Goal: Task Accomplishment & Management: Use online tool/utility

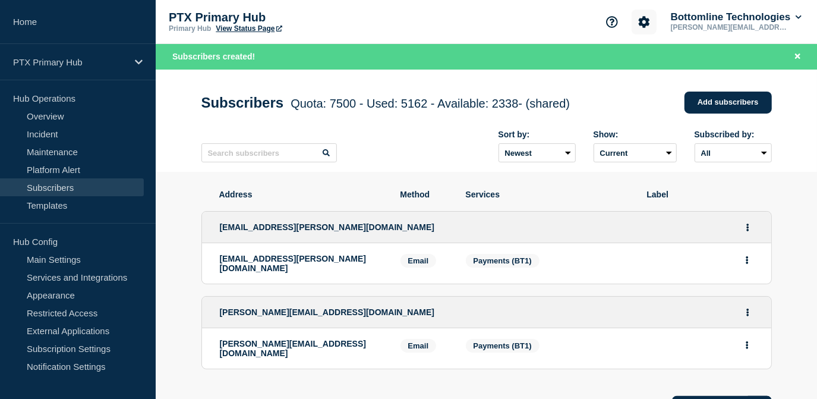
click at [643, 18] on icon "Account settings" at bounding box center [643, 21] width 11 height 11
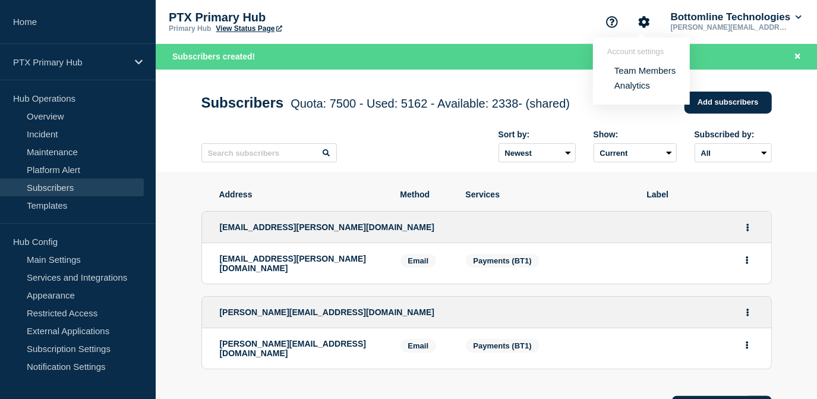
click at [636, 64] on ul "Team Members Analytics" at bounding box center [641, 73] width 68 height 34
click at [635, 69] on link "Team Members" at bounding box center [644, 70] width 61 height 10
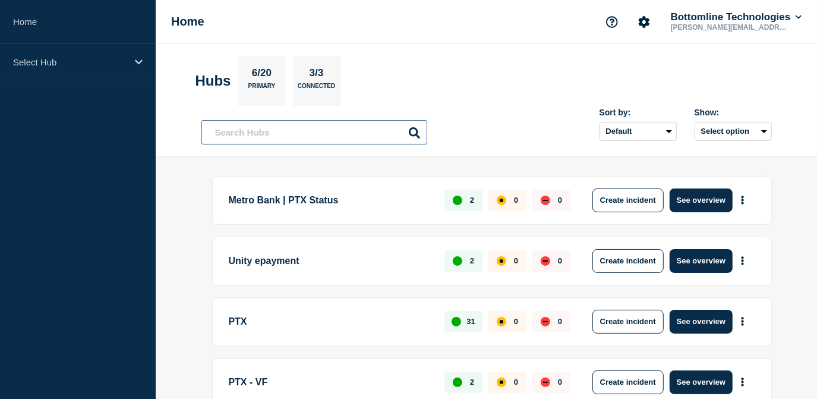
click at [290, 134] on input "text" at bounding box center [314, 132] width 226 height 24
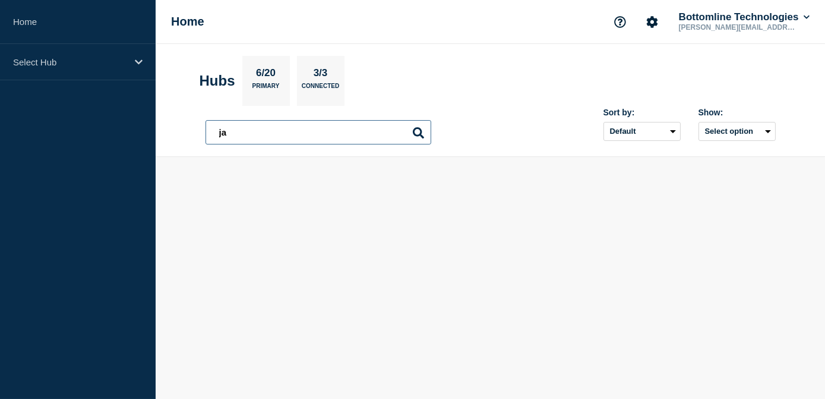
type input "j"
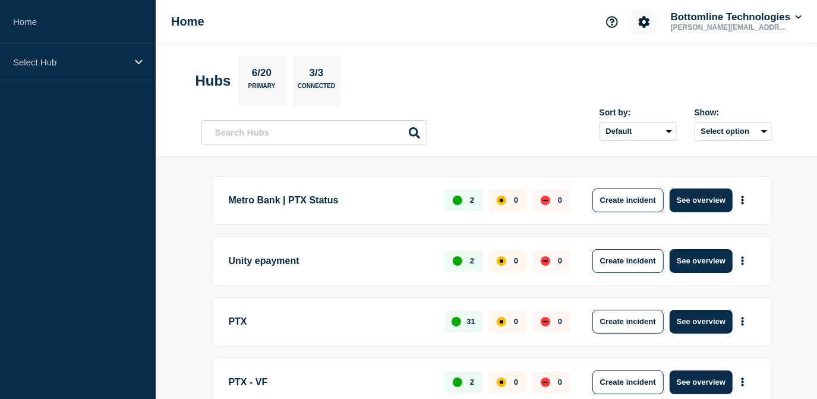
click at [644, 18] on icon "Account settings" at bounding box center [643, 21] width 11 height 11
click at [622, 68] on link "Team Members" at bounding box center [644, 70] width 61 height 10
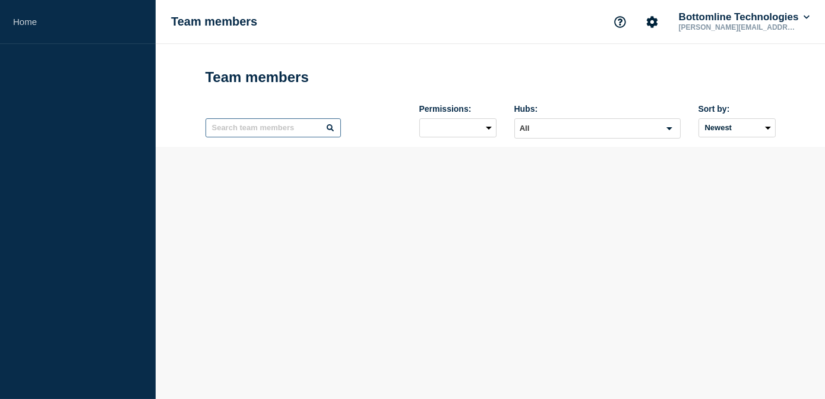
click at [273, 137] on input "text" at bounding box center [273, 127] width 135 height 19
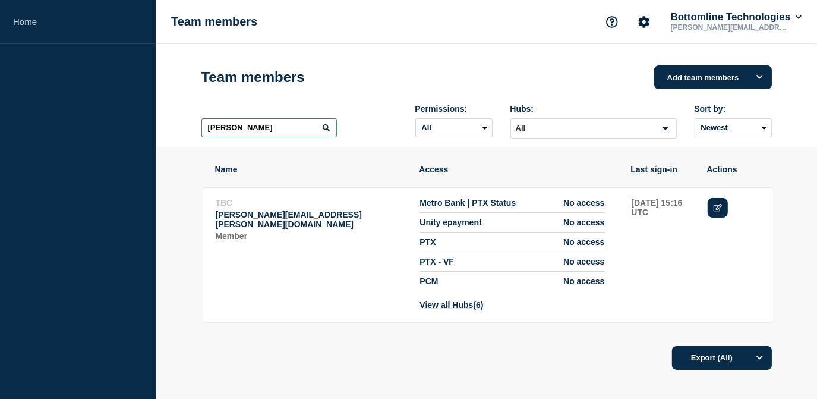
type input "james"
click at [715, 208] on icon "Edit" at bounding box center [717, 208] width 9 height 8
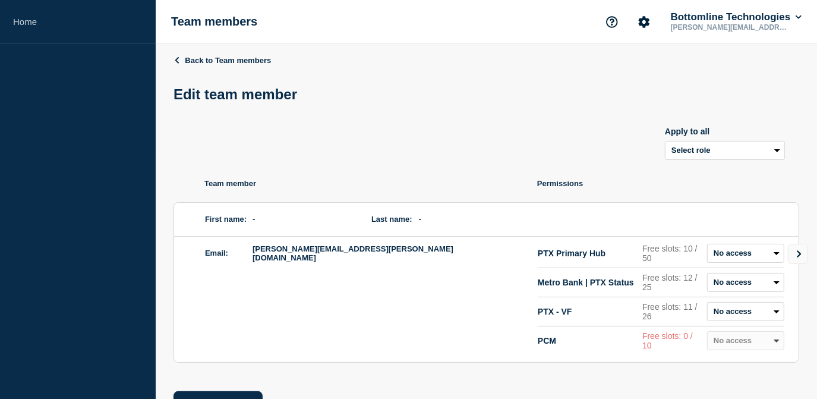
scroll to position [46, 0]
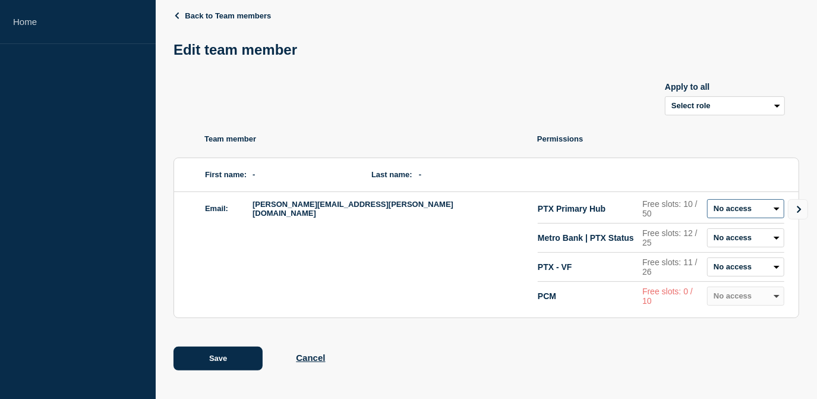
click at [742, 210] on select "Admin Manager Editor Draft Editor No access" at bounding box center [745, 208] width 77 height 19
select select "2"
click at [707, 200] on select "Admin Manager Editor Draft Editor No access" at bounding box center [745, 208] width 77 height 19
click at [734, 241] on select "Admin Manager Editor Draft Editor No access" at bounding box center [745, 237] width 77 height 19
select select "2"
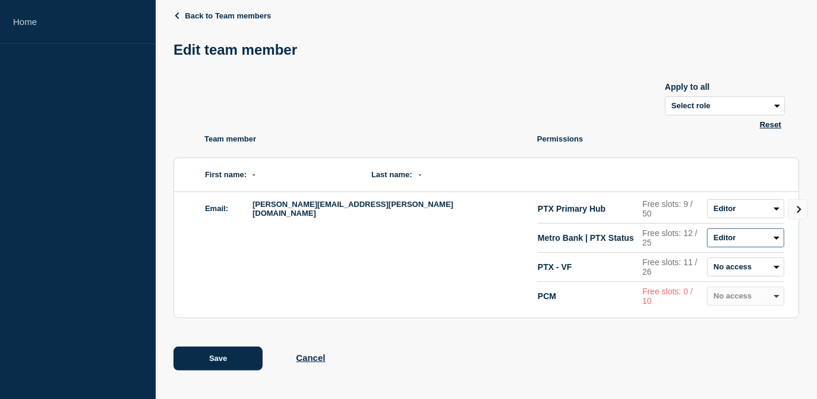
click at [707, 229] on select "Admin Manager Editor Draft Editor No access" at bounding box center [745, 237] width 77 height 19
click at [735, 270] on select "Admin Manager Editor Draft Editor No access" at bounding box center [745, 266] width 77 height 19
select select "2"
click at [707, 257] on select "Admin Manager Editor Draft Editor No access" at bounding box center [745, 266] width 77 height 19
click at [801, 211] on icon "Go to Connected Hubs" at bounding box center [799, 209] width 8 height 7
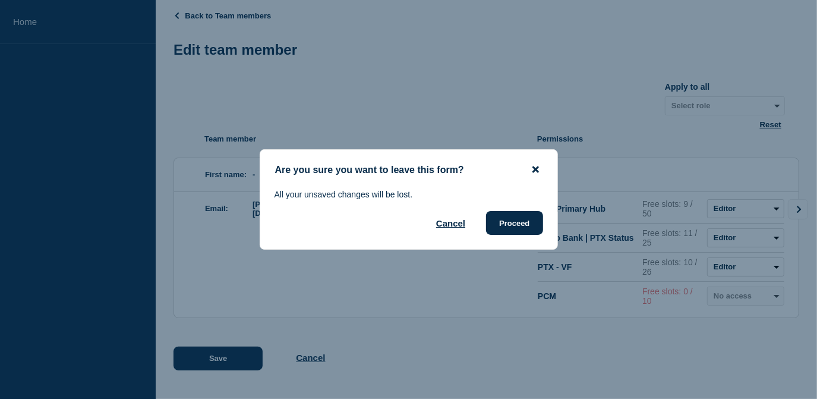
click at [534, 172] on icon "close button" at bounding box center [535, 170] width 7 height 10
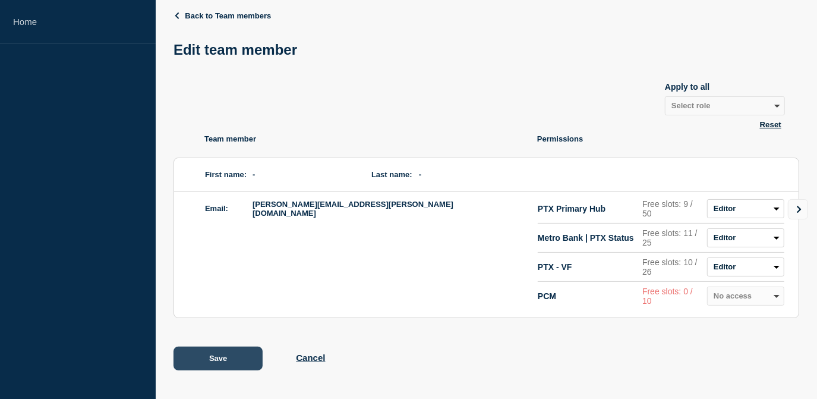
click at [206, 357] on button "Save" at bounding box center [217, 358] width 89 height 24
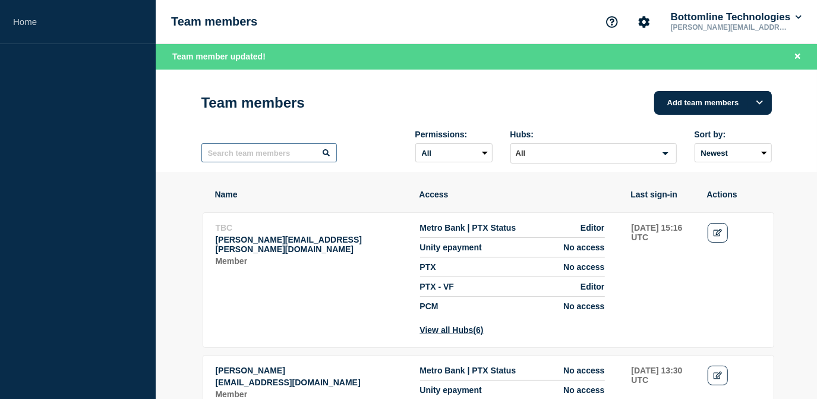
click at [258, 153] on input "text" at bounding box center [268, 152] width 135 height 19
click at [714, 235] on icon "Edit" at bounding box center [717, 233] width 9 height 8
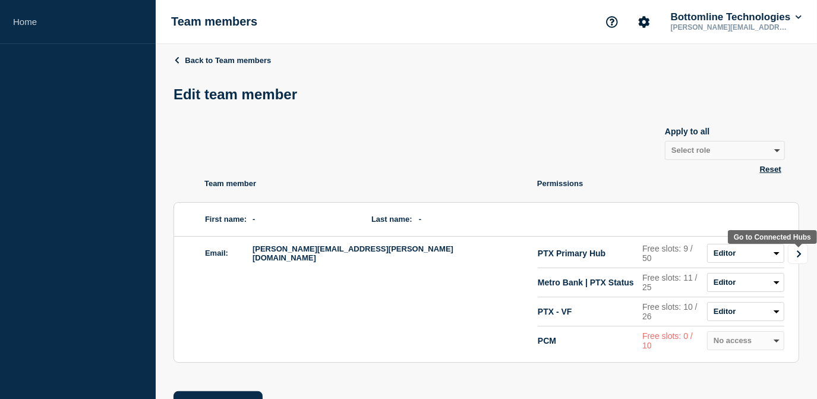
click at [795, 257] on icon "Go to Connected Hubs" at bounding box center [799, 253] width 8 height 7
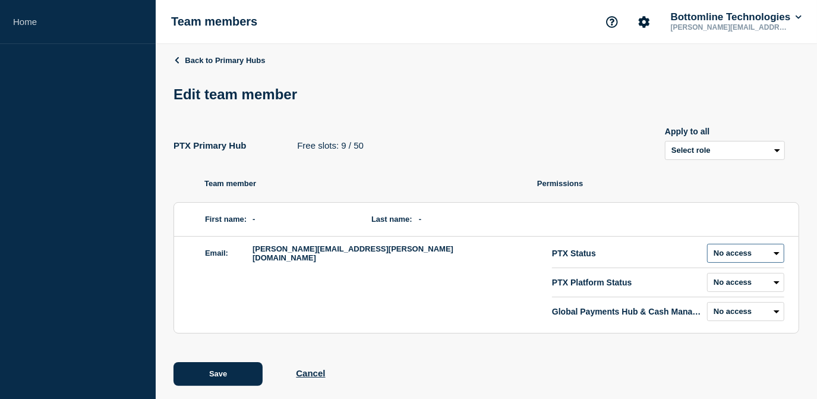
click at [736, 256] on select "Admin Manager Editor Draft Editor No access" at bounding box center [745, 253] width 77 height 19
select select "2"
click at [707, 246] on select "Admin Manager Editor Draft Editor No access" at bounding box center [745, 253] width 77 height 19
click at [728, 287] on select "Admin Manager Editor Draft Editor No access" at bounding box center [745, 282] width 77 height 19
select select "6"
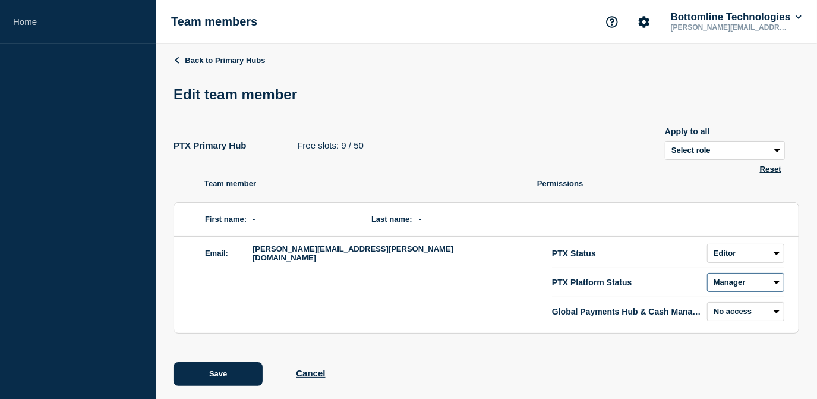
click at [707, 275] on select "Admin Manager Editor Draft Editor No access" at bounding box center [745, 282] width 77 height 19
click at [722, 311] on select "Admin Manager Editor Draft Editor No access" at bounding box center [745, 311] width 77 height 19
click at [707, 304] on select "Admin Manager Editor Draft Editor No access" at bounding box center [745, 311] width 77 height 19
click at [734, 311] on select "Admin Manager Editor Draft Editor No access" at bounding box center [745, 311] width 77 height 19
select select "2"
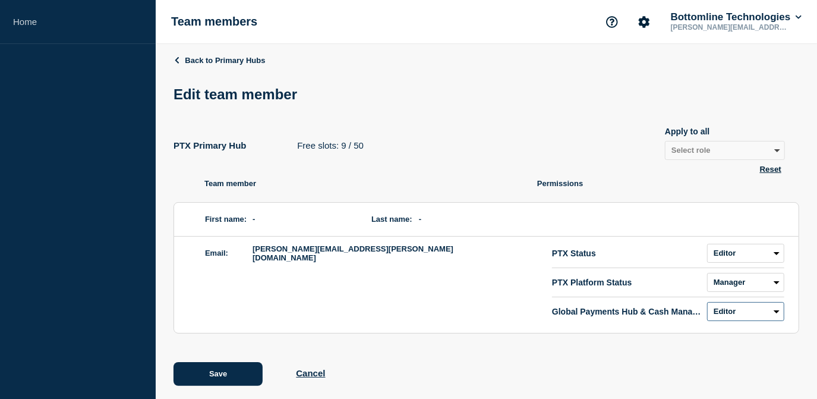
click at [707, 304] on select "Admin Manager Editor Draft Editor No access" at bounding box center [745, 311] width 77 height 19
drag, startPoint x: 735, startPoint y: 285, endPoint x: 731, endPoint y: 293, distance: 9.6
click at [735, 285] on select "Admin Manager Editor Draft Editor No access" at bounding box center [745, 282] width 77 height 19
select select "2"
click at [707, 275] on select "Admin Manager Editor Draft Editor No access" at bounding box center [745, 282] width 77 height 19
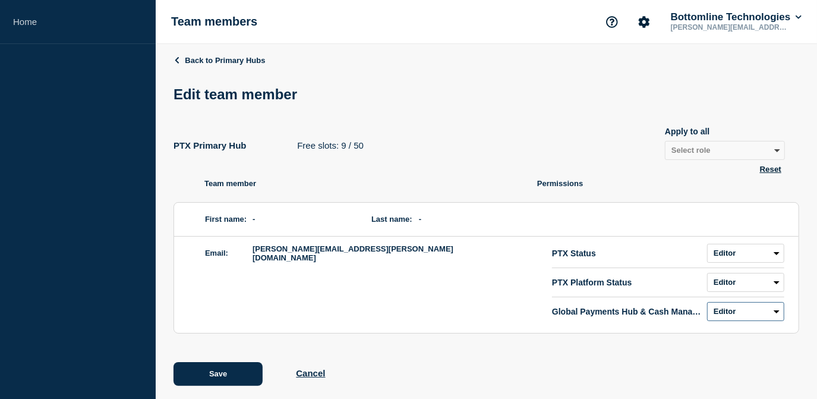
click at [728, 314] on select "Admin Manager Editor Draft Editor No access" at bounding box center [745, 311] width 77 height 19
select select "3"
click at [707, 304] on select "Admin Manager Editor Draft Editor No access" at bounding box center [745, 311] width 77 height 19
click at [242, 373] on button "Save" at bounding box center [217, 374] width 89 height 24
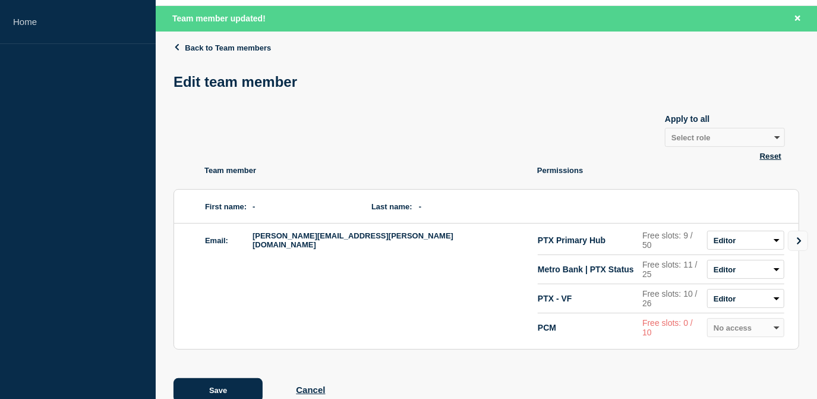
scroll to position [71, 0]
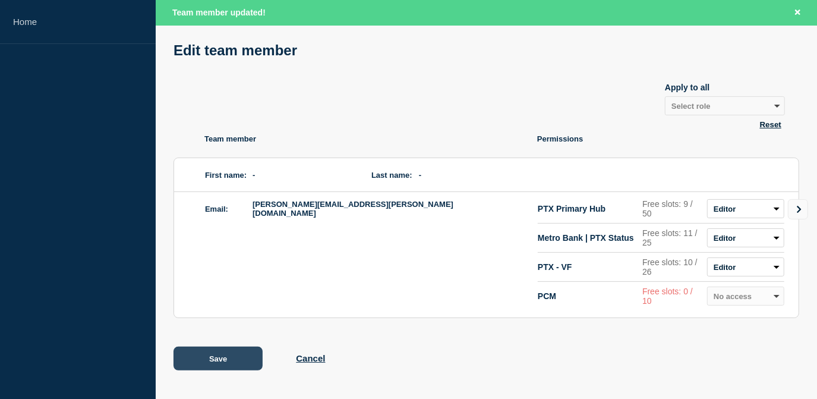
click at [222, 357] on button "Save" at bounding box center [217, 358] width 89 height 24
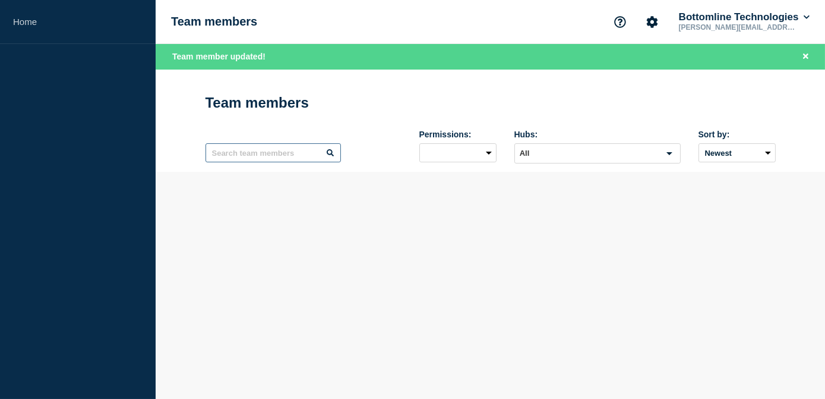
click at [283, 161] on input "text" at bounding box center [273, 152] width 135 height 19
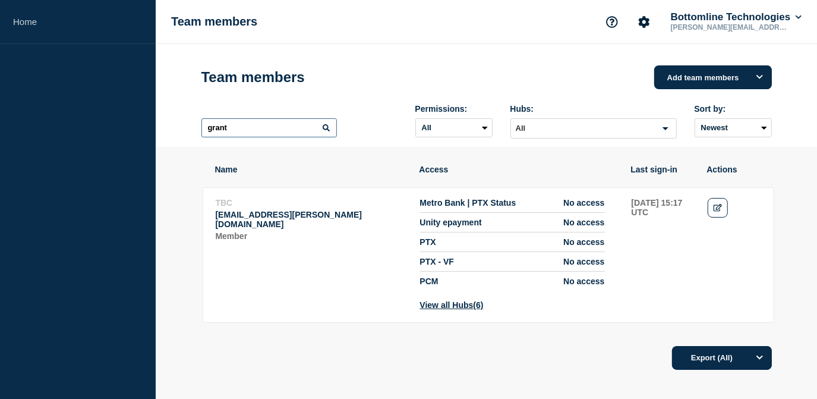
type input "grant"
click at [701, 204] on tr "TBC grant.kearley@bottomline.com Member Metro Bank | PTX Status No access Unity…" at bounding box center [488, 254] width 571 height 135
click at [732, 204] on td "Actions: Edit" at bounding box center [734, 253] width 55 height 113
click at [718, 205] on icon "Edit" at bounding box center [717, 208] width 9 height 8
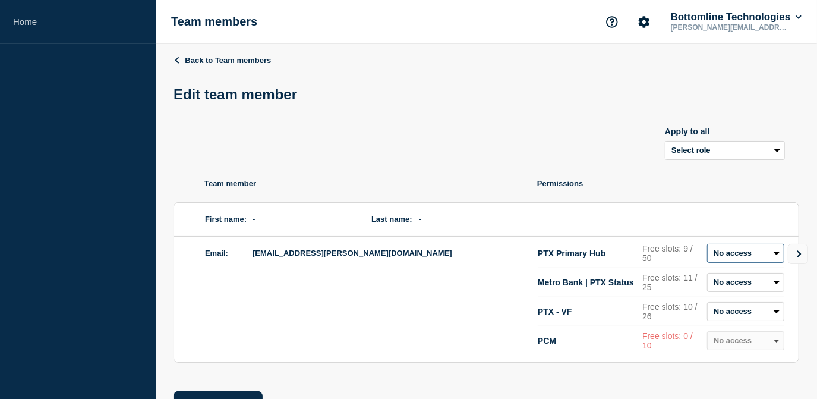
click at [749, 257] on select "Admin Manager Editor Draft Editor No access" at bounding box center [745, 253] width 77 height 19
select select "2"
click at [707, 246] on select "Admin Manager Editor Draft Editor No access" at bounding box center [745, 253] width 77 height 19
click at [728, 296] on li "Metro Bank | PTX Status Free slots: 11 / 25 Admin Manager Editor Draft Editor N…" at bounding box center [661, 282] width 246 height 29
drag, startPoint x: 728, startPoint y: 279, endPoint x: 723, endPoint y: 295, distance: 16.9
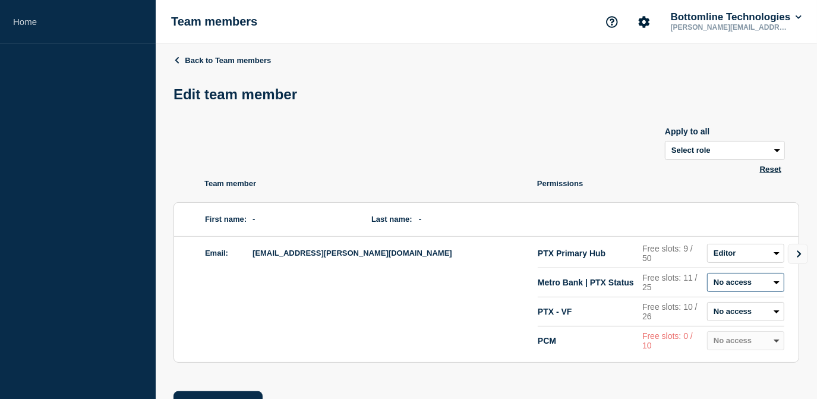
click at [728, 279] on select "Admin Manager Editor Draft Editor No access" at bounding box center [745, 282] width 77 height 19
select select "2"
click at [707, 275] on select "Admin Manager Editor Draft Editor No access" at bounding box center [745, 282] width 77 height 19
click at [725, 314] on select "Admin Manager Editor Draft Editor No access" at bounding box center [745, 311] width 77 height 19
select select "2"
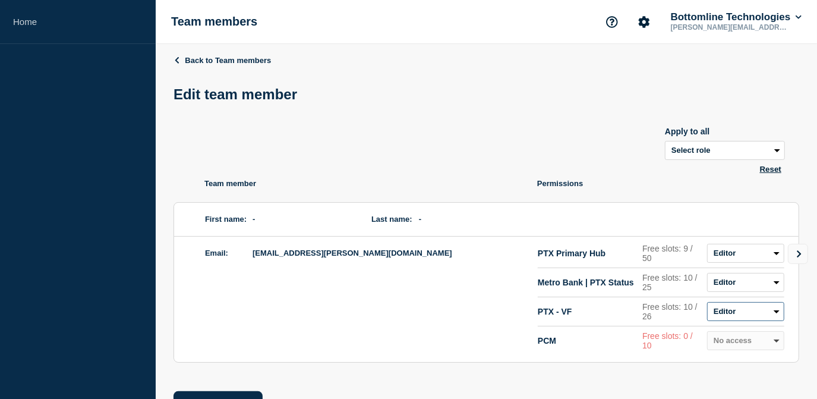
click at [707, 304] on select "Admin Manager Editor Draft Editor No access" at bounding box center [745, 311] width 77 height 19
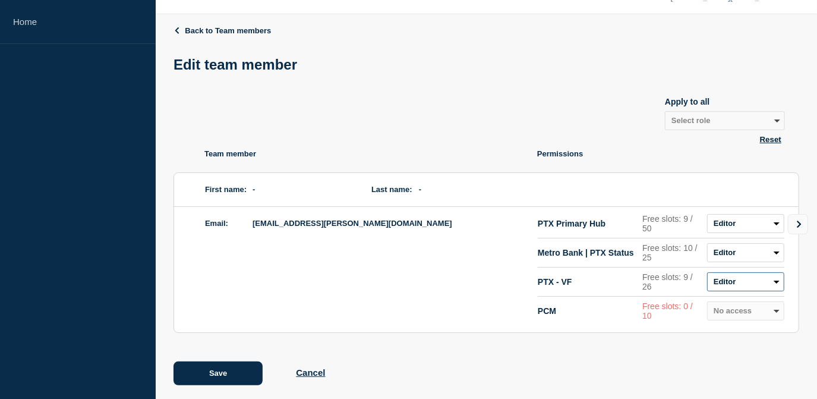
scroll to position [46, 0]
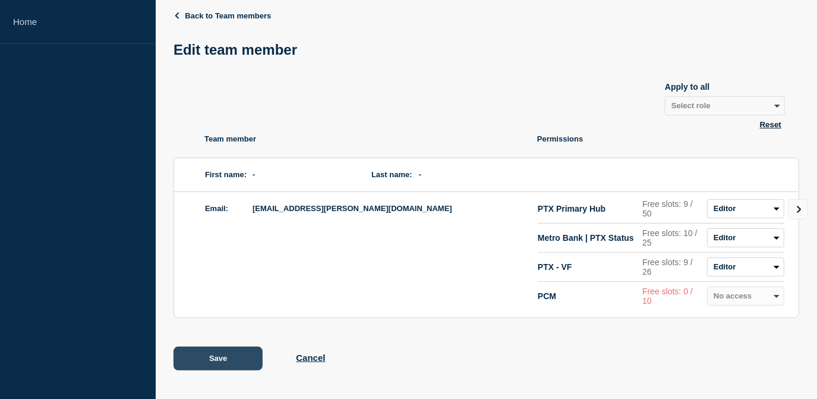
click at [222, 358] on button "Save" at bounding box center [217, 358] width 89 height 24
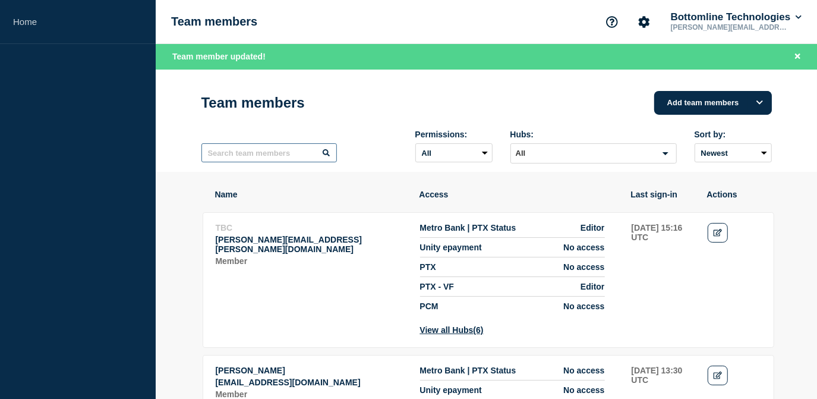
click at [298, 159] on input "text" at bounding box center [268, 152] width 135 height 19
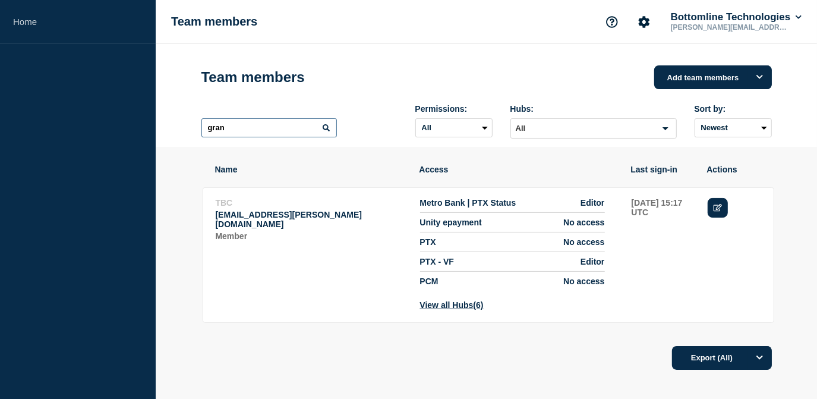
type input "gran"
click at [710, 208] on link "Edit" at bounding box center [717, 208] width 21 height 20
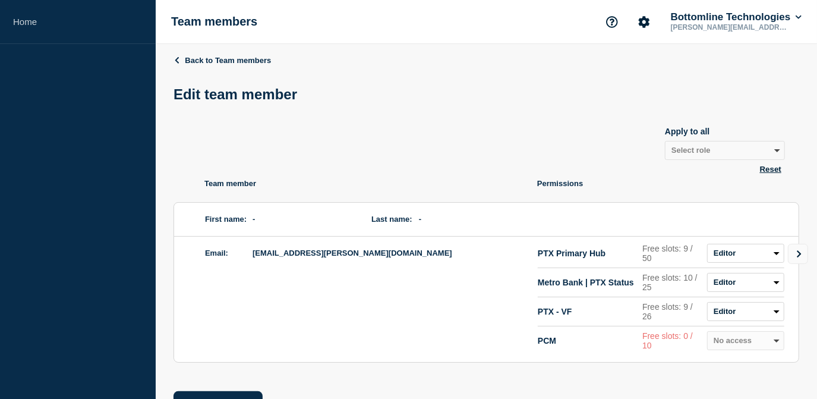
scroll to position [46, 0]
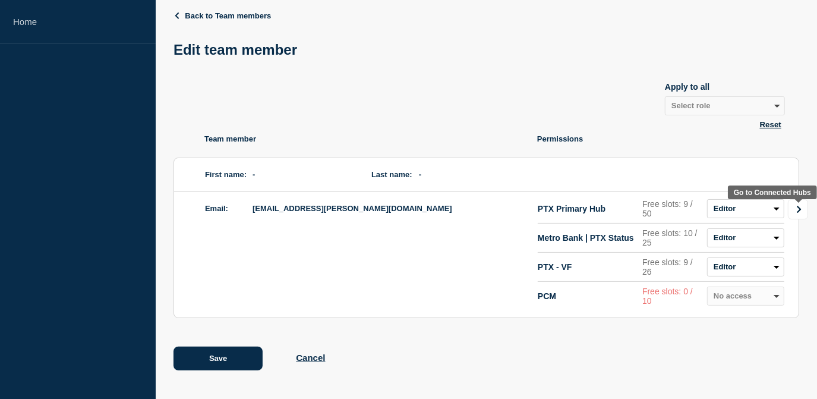
click at [804, 210] on link "Go to Connected Hubs" at bounding box center [798, 209] width 20 height 20
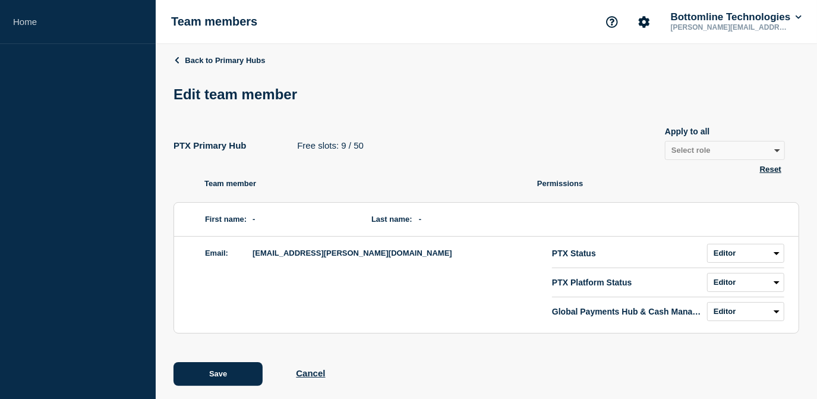
click at [219, 362] on div "Back to Primary Hubs Edit team member PTX Primary Hub Free slots: 9 / 50 Apply …" at bounding box center [485, 229] width 625 height 370
click at [214, 375] on button "Save" at bounding box center [217, 374] width 89 height 24
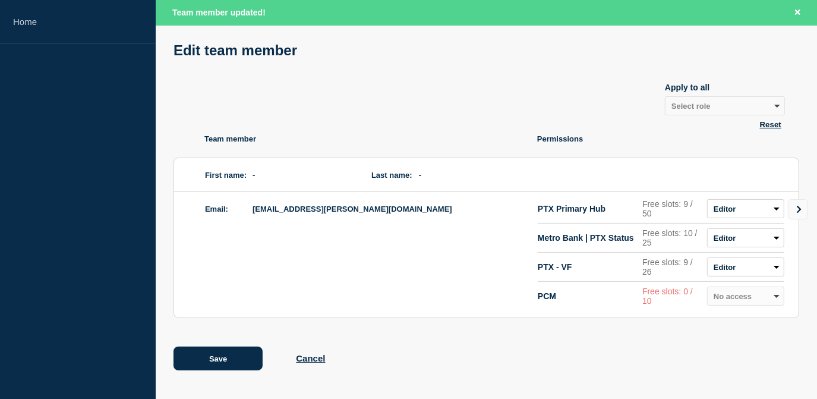
scroll to position [71, 0]
click at [204, 362] on button "Save" at bounding box center [217, 358] width 89 height 24
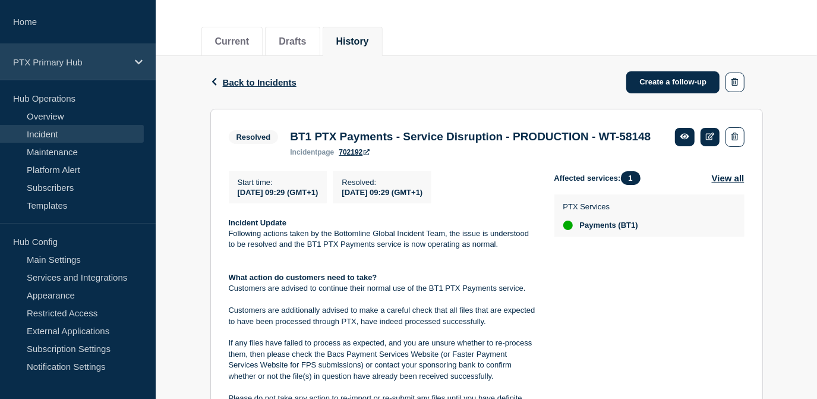
click at [91, 64] on p "PTX Primary Hub" at bounding box center [70, 62] width 114 height 10
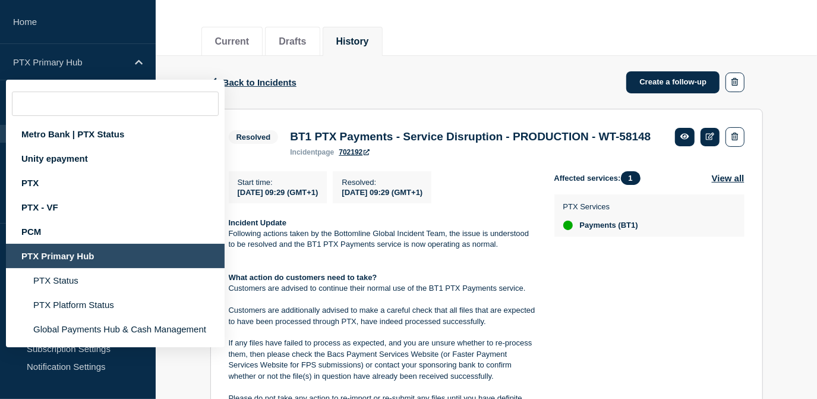
click at [55, 253] on div "PTX Primary Hub" at bounding box center [115, 256] width 219 height 24
click at [55, 256] on div "PTX Primary Hub" at bounding box center [115, 256] width 219 height 24
click at [76, 258] on div "PTX Primary Hub" at bounding box center [115, 256] width 219 height 24
click at [349, 88] on div "Back Back to Incidents Create a follow-up" at bounding box center [486, 82] width 552 height 53
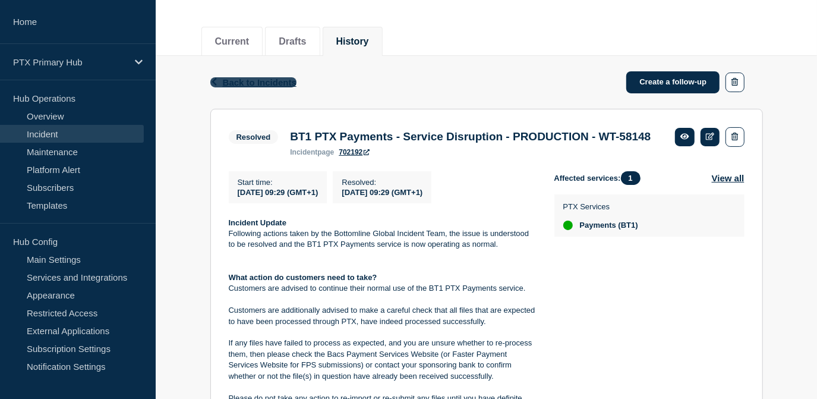
click at [260, 80] on span "Back to Incidents" at bounding box center [260, 82] width 74 height 10
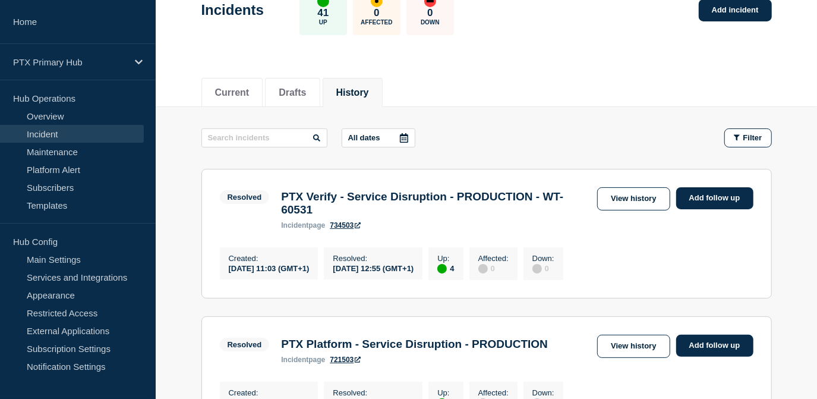
scroll to position [162, 0]
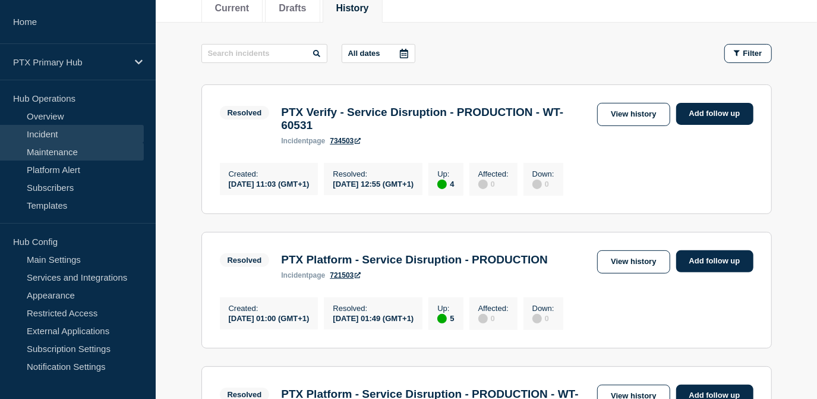
click at [82, 155] on link "Maintenance" at bounding box center [72, 152] width 144 height 18
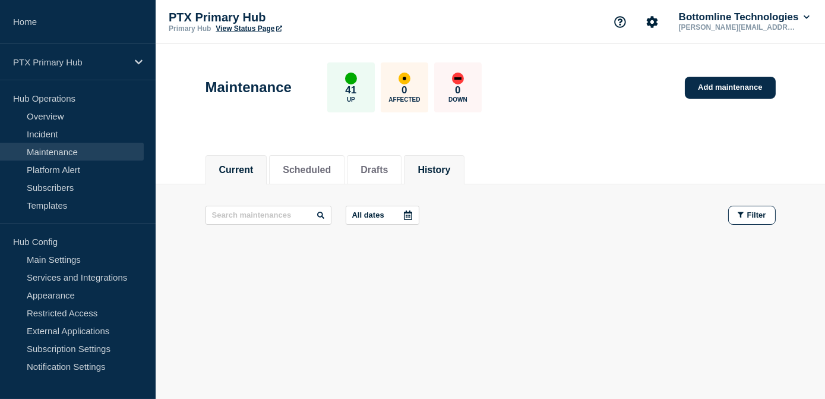
click at [450, 166] on button "History" at bounding box center [434, 170] width 33 height 11
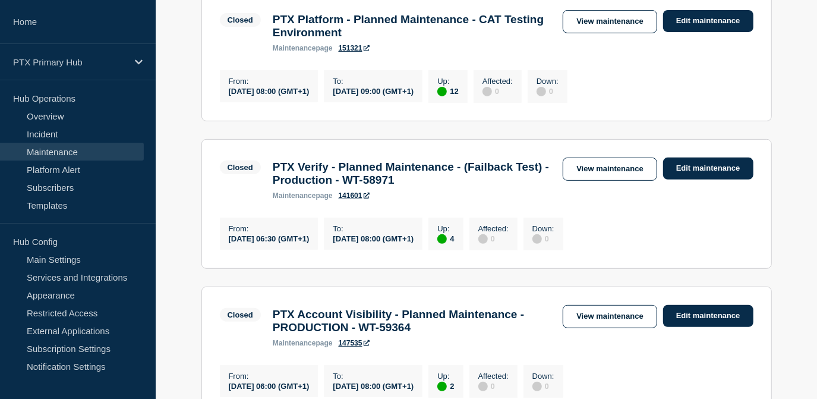
scroll to position [270, 0]
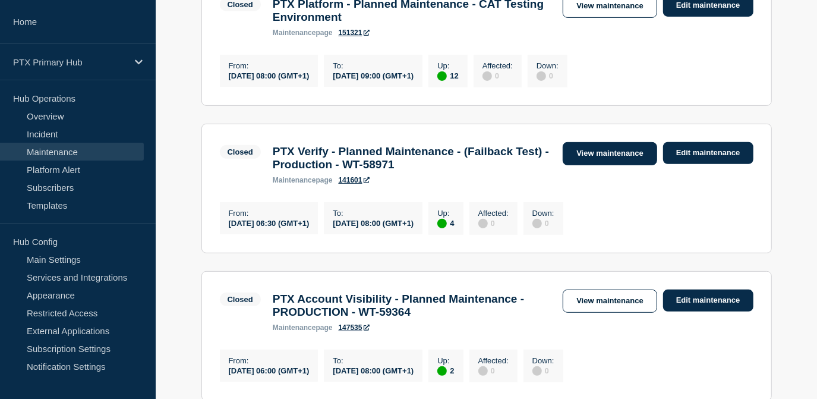
click at [583, 156] on link "View maintenance" at bounding box center [609, 153] width 94 height 23
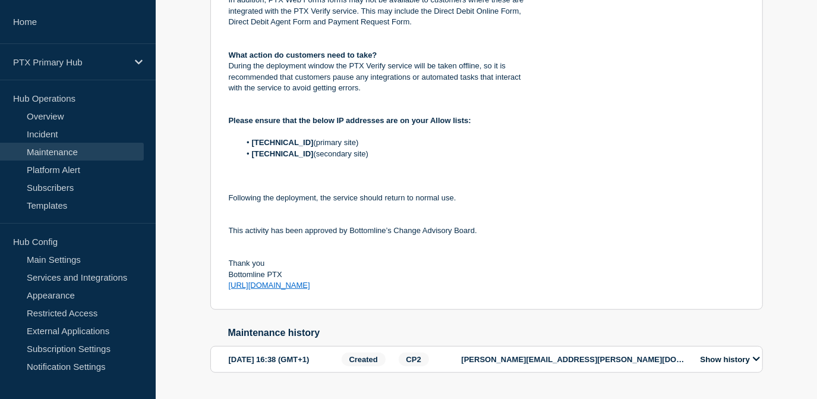
scroll to position [554, 0]
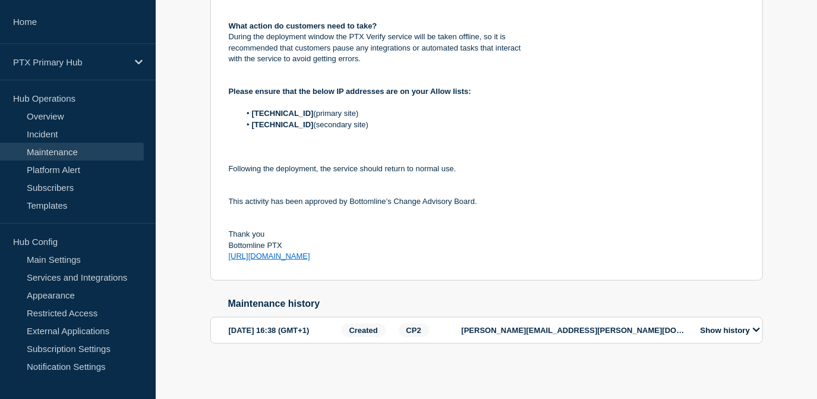
click at [710, 329] on button "Show history" at bounding box center [730, 330] width 67 height 10
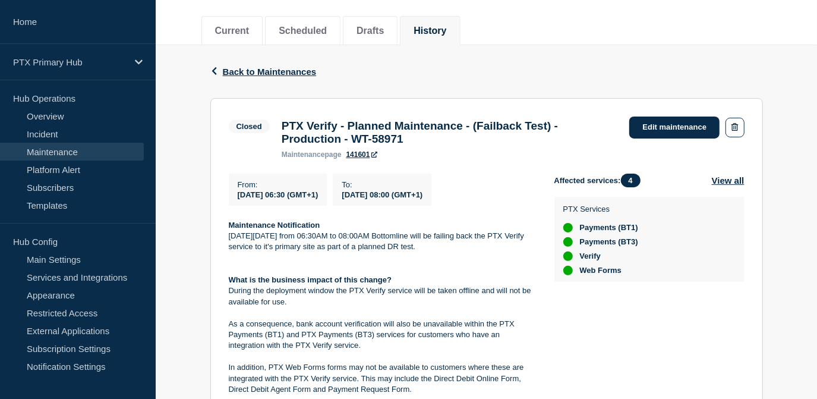
scroll to position [33, 0]
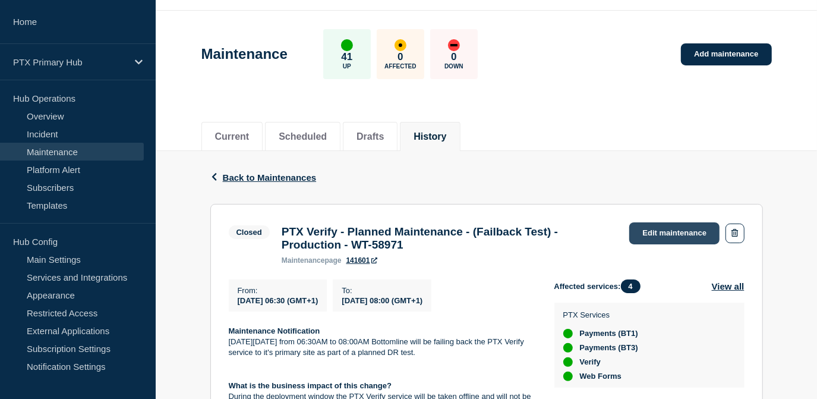
click at [659, 236] on link "Edit maintenance" at bounding box center [674, 233] width 90 height 22
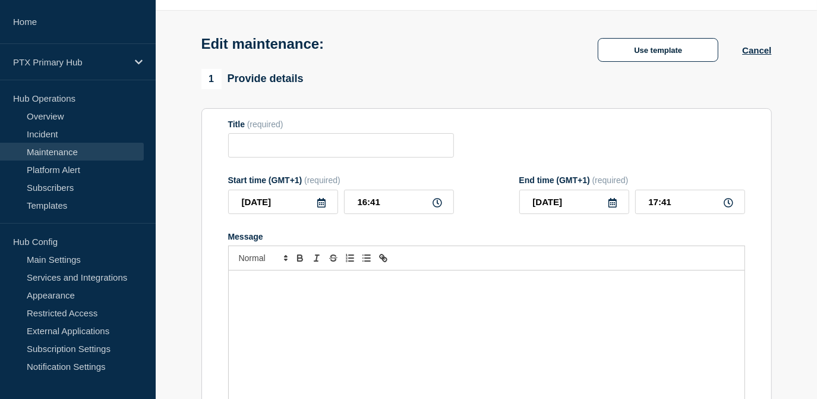
type input "PTX Verify - Planned Maintenance - (Failback Test) - Production - WT-58971"
type input "06:30"
type input "08:00"
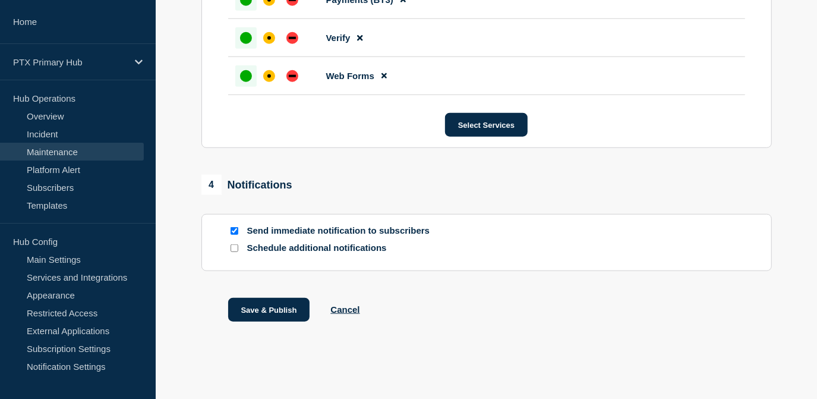
scroll to position [795, 0]
click at [355, 308] on button "Cancel" at bounding box center [344, 309] width 29 height 10
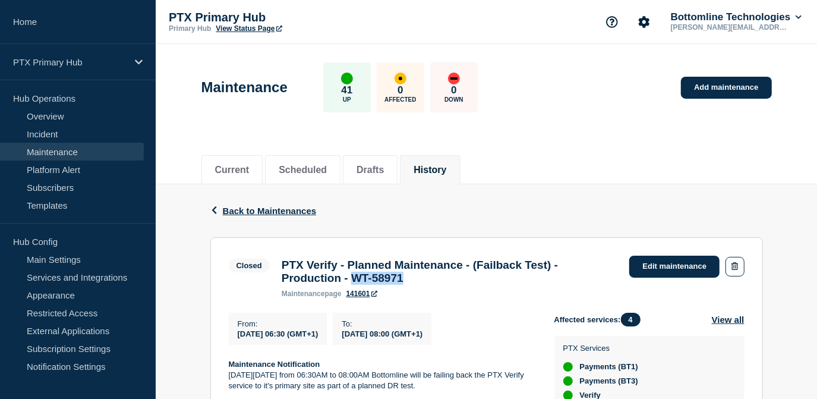
drag, startPoint x: 424, startPoint y: 280, endPoint x: 363, endPoint y: 282, distance: 61.2
click at [363, 282] on h3 "PTX Verify - Planned Maintenance - (Failback Test) - Production - WT-58971" at bounding box center [450, 271] width 336 height 26
copy h3 "WT-58971"
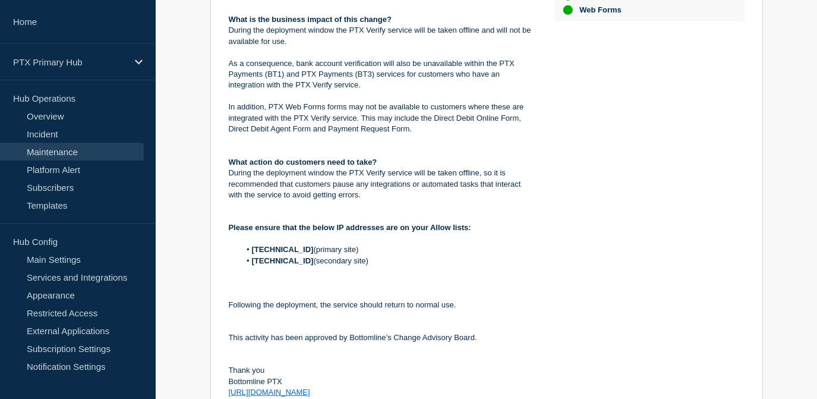
scroll to position [554, 0]
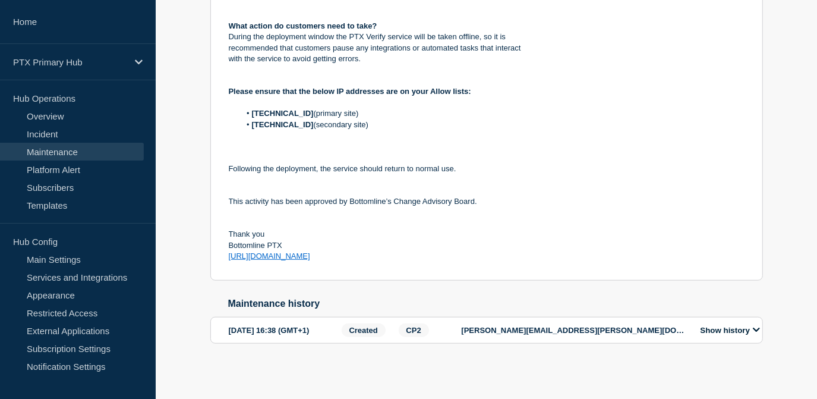
drag, startPoint x: 309, startPoint y: 327, endPoint x: 226, endPoint y: 321, distance: 82.8
click at [226, 321] on section "[DATE] 16:38 (GMT+1) Created CP2 [PERSON_NAME][EMAIL_ADDRESS][PERSON_NAME][DOMA…" at bounding box center [486, 330] width 552 height 27
click at [524, 323] on div "[PERSON_NAME][EMAIL_ADDRESS][PERSON_NAME][DOMAIN_NAME]" at bounding box center [575, 330] width 226 height 14
click at [716, 325] on button "Show history" at bounding box center [730, 330] width 67 height 10
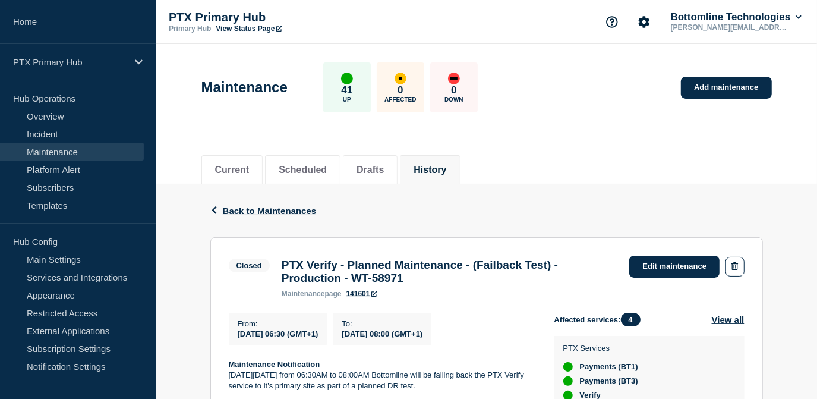
scroll to position [0, 0]
drag, startPoint x: 424, startPoint y: 289, endPoint x: 356, endPoint y: 283, distance: 67.9
click at [356, 283] on h3 "PTX Verify - Planned Maintenance - (Failback Test) - Production - WT-58971" at bounding box center [450, 271] width 336 height 26
click at [359, 280] on h3 "PTX Verify - Planned Maintenance - (Failback Test) - Production - WT-58971" at bounding box center [450, 271] width 336 height 26
click at [361, 277] on h3 "PTX Verify - Planned Maintenance - (Failback Test) - Production - WT-58971" at bounding box center [450, 271] width 336 height 26
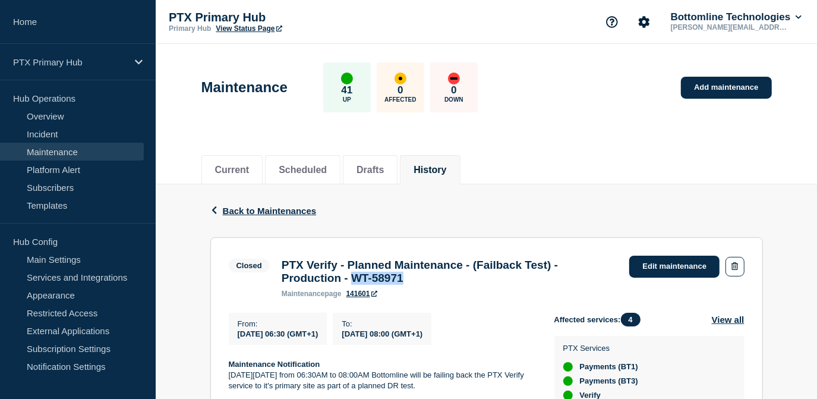
drag, startPoint x: 360, startPoint y: 279, endPoint x: 426, endPoint y: 282, distance: 66.0
click at [426, 282] on h3 "PTX Verify - Planned Maintenance - (Failback Test) - Production - WT-58971" at bounding box center [450, 271] width 336 height 26
copy h3 "WT-58971"
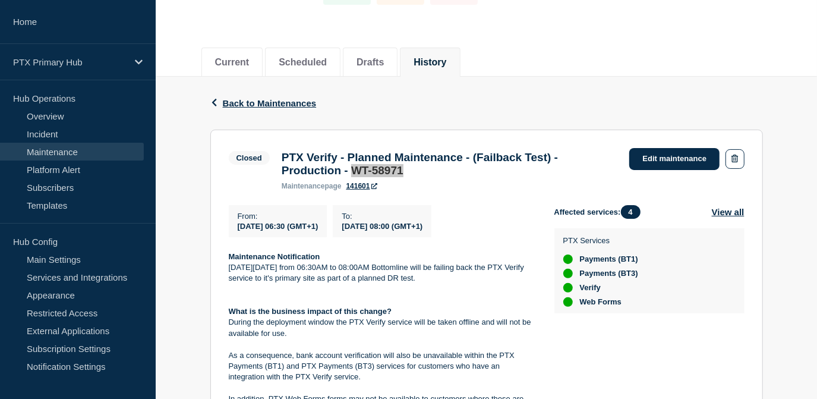
scroll to position [162, 0]
